Goal: Task Accomplishment & Management: Complete application form

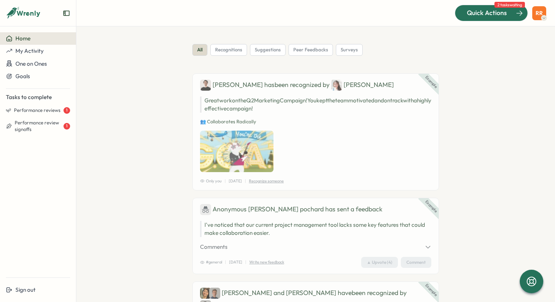
click at [505, 10] on span "Quick Actions" at bounding box center [487, 13] width 40 height 10
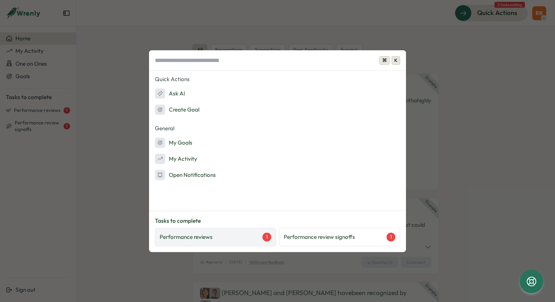
click at [242, 238] on div "Performance reviews 1" at bounding box center [216, 237] width 112 height 9
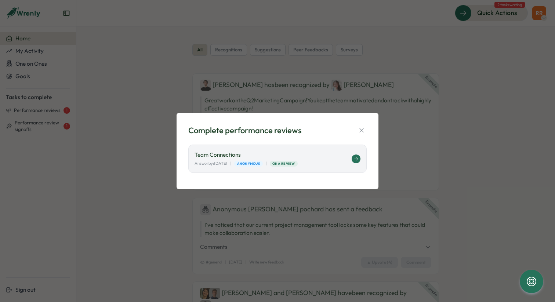
click at [354, 158] on icon at bounding box center [356, 159] width 4 height 4
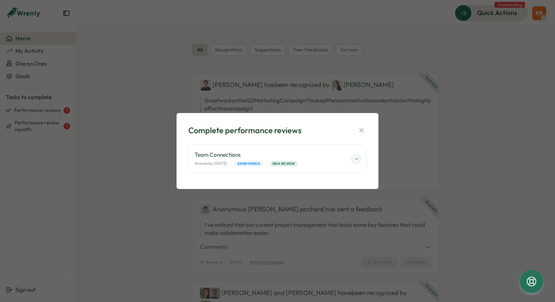
click at [359, 123] on div "Complete performance reviews Team Connections Answer by: August 05 | Anonymous …" at bounding box center [277, 151] width 184 height 59
click at [361, 133] on icon "button" at bounding box center [361, 130] width 7 height 7
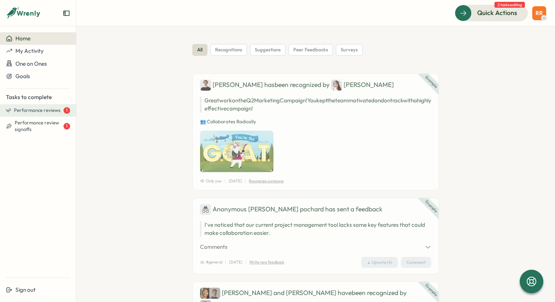
click at [39, 113] on span "Performance reviews" at bounding box center [37, 110] width 47 height 7
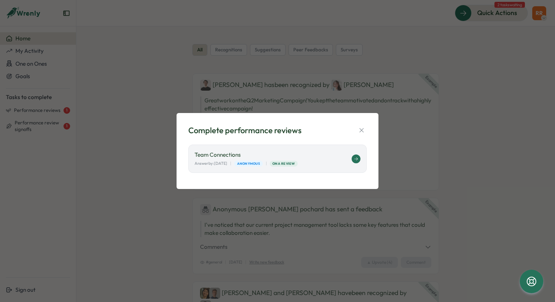
click at [360, 158] on button at bounding box center [356, 159] width 9 height 9
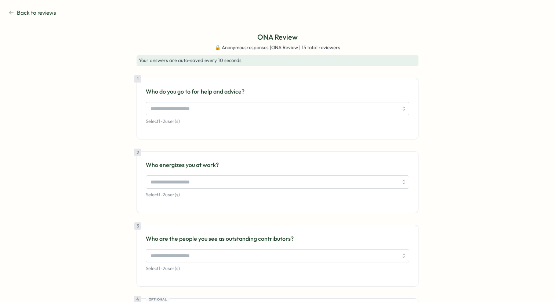
click at [43, 16] on span "Back to reviews" at bounding box center [36, 13] width 39 height 8
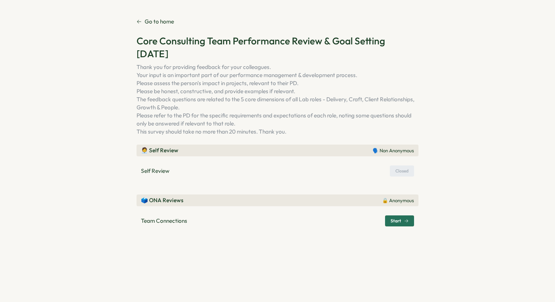
click at [155, 173] on p "Self Review" at bounding box center [155, 171] width 29 height 8
click at [405, 173] on div "Closed" at bounding box center [402, 171] width 24 height 11
click at [169, 188] on div "🧑‍💼 Self Review 🗣️ Non Anonymous Self Review Closed 🗳️ ONA Reviews 🔒 Anonymous …" at bounding box center [278, 187] width 282 height 85
click at [161, 182] on div "🧑‍💼 Self Review 🗣️ Non Anonymous Self Review Closed 🗳️ ONA Reviews 🔒 Anonymous …" at bounding box center [278, 187] width 282 height 85
click at [150, 173] on p "Self Review" at bounding box center [155, 171] width 29 height 8
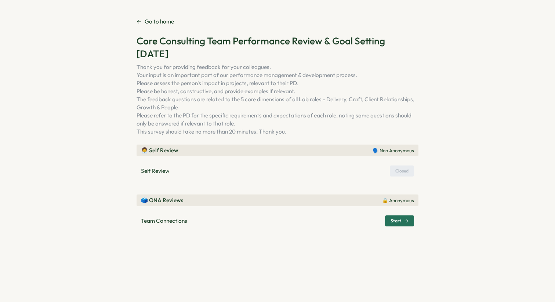
click at [379, 151] on p "🗣️ Non Anonymous" at bounding box center [393, 151] width 41 height 7
click at [405, 173] on div "Closed" at bounding box center [402, 171] width 24 height 11
click at [155, 172] on p "Self Review" at bounding box center [155, 171] width 29 height 8
drag, startPoint x: 396, startPoint y: 172, endPoint x: 386, endPoint y: 172, distance: 9.9
click at [395, 172] on div "Closed" at bounding box center [402, 171] width 24 height 11
